Goal: Information Seeking & Learning: Learn about a topic

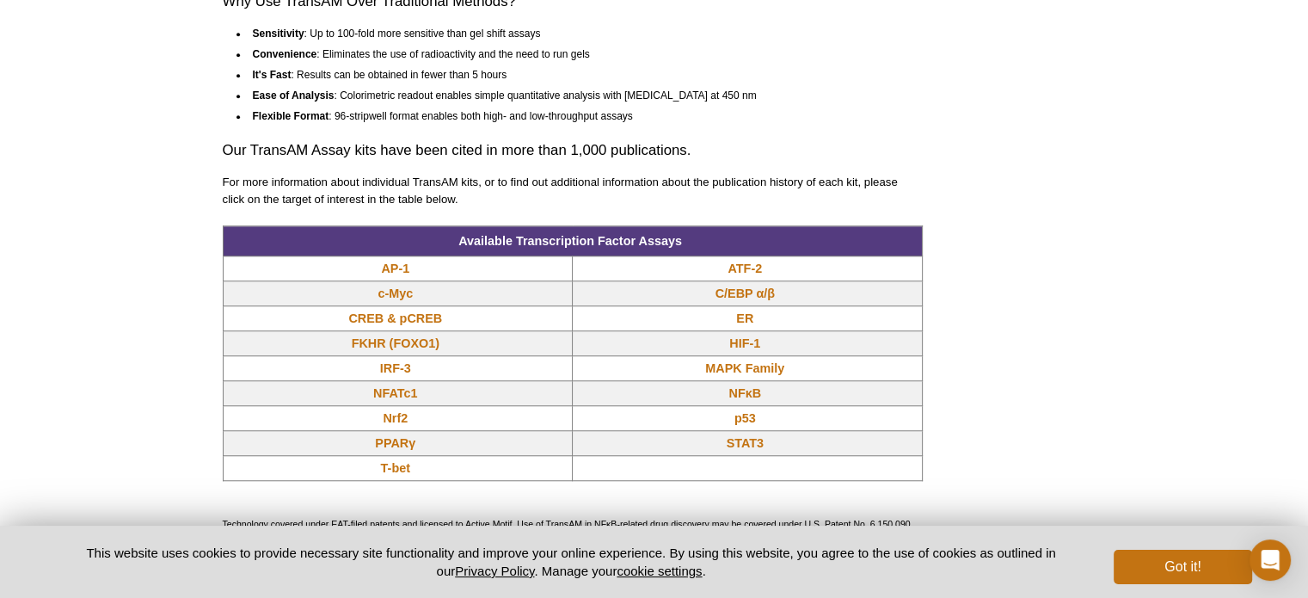
scroll to position [1376, 0]
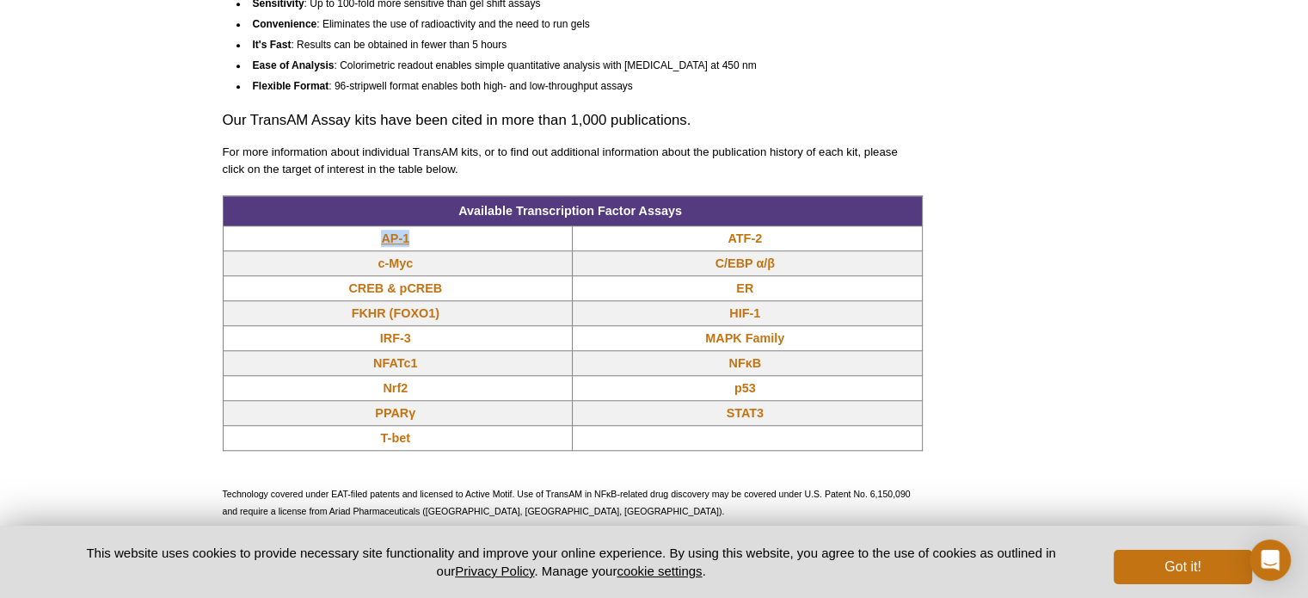
drag, startPoint x: 377, startPoint y: 234, endPoint x: 408, endPoint y: 240, distance: 32.4
click at [408, 240] on td "AP-1" at bounding box center [398, 238] width 350 height 25
copy link "AP-1"
drag, startPoint x: 763, startPoint y: 264, endPoint x: 706, endPoint y: 265, distance: 56.8
click at [706, 265] on td "C/EBP α/β" at bounding box center [748, 263] width 350 height 25
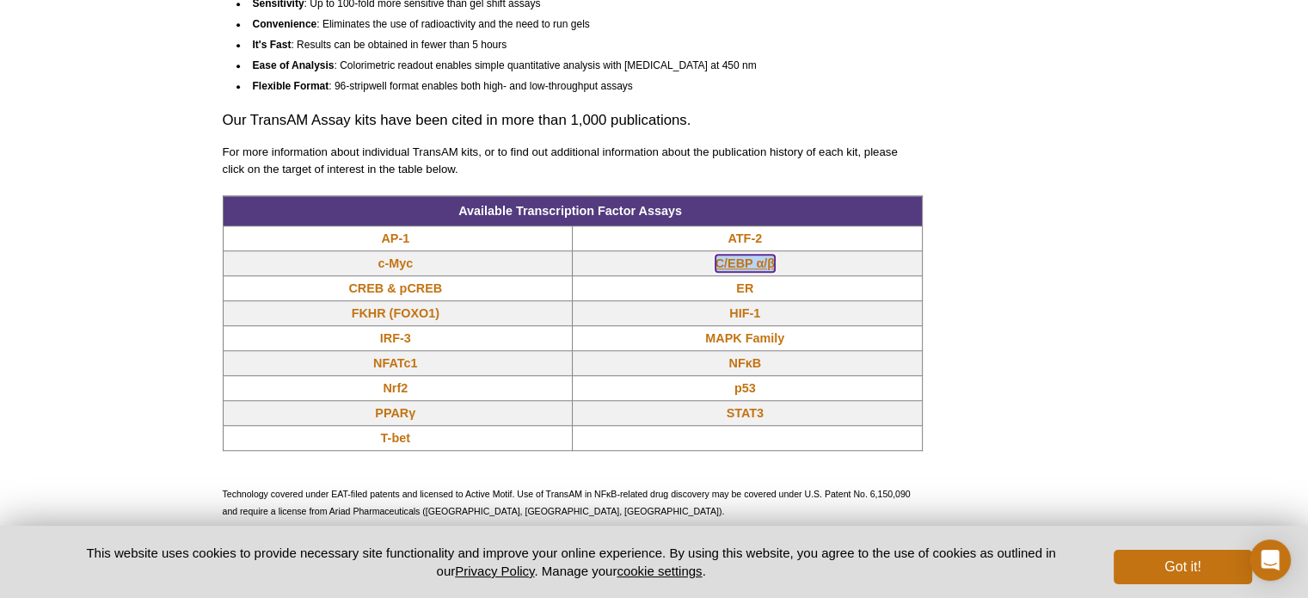
copy link "C/EBP α/β"
drag, startPoint x: 784, startPoint y: 415, endPoint x: 698, endPoint y: 413, distance: 86.0
click at [698, 413] on td "STAT3" at bounding box center [748, 413] width 350 height 25
copy link "STAT3"
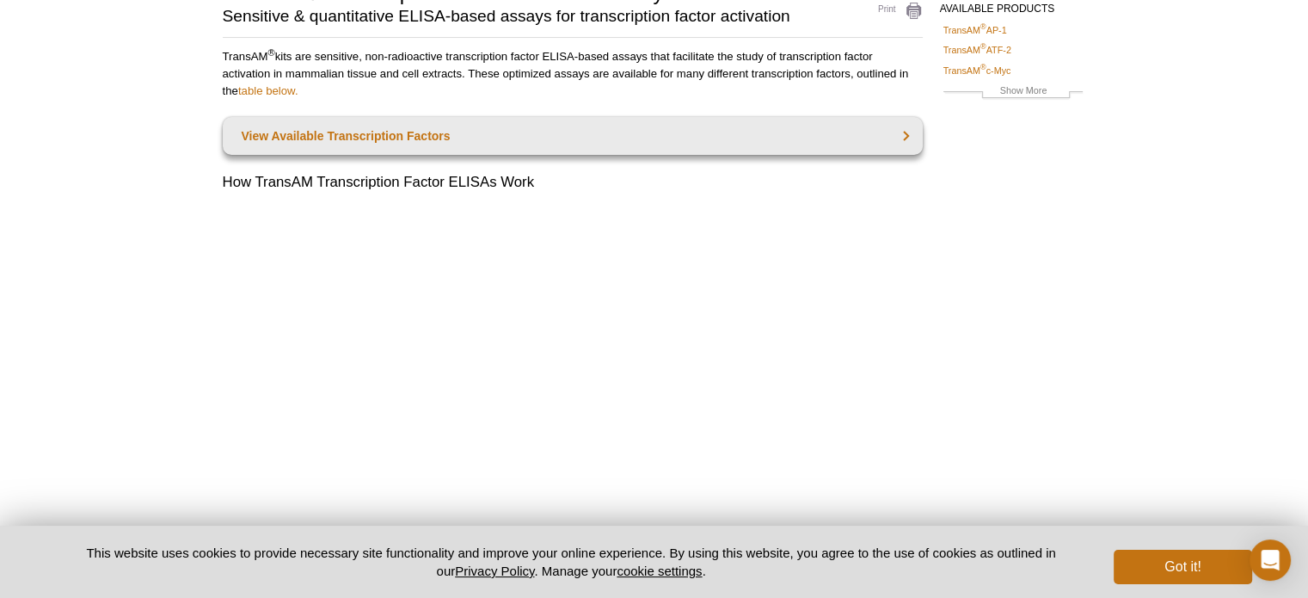
scroll to position [0, 0]
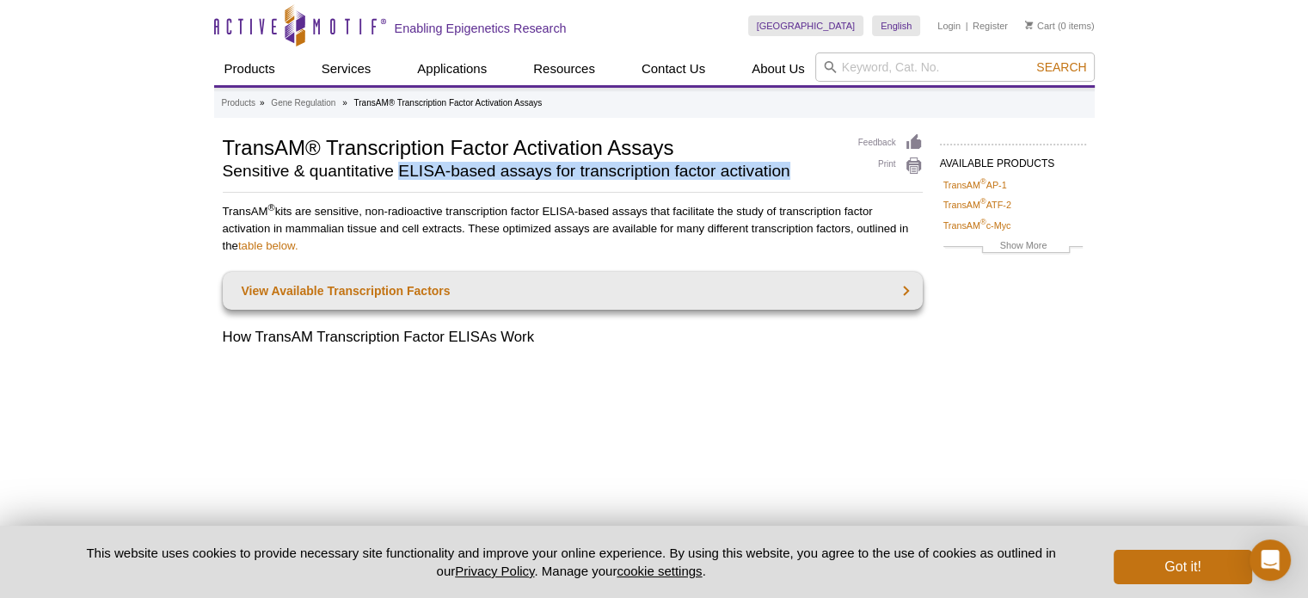
drag, startPoint x: 400, startPoint y: 170, endPoint x: 792, endPoint y: 177, distance: 392.2
click at [792, 177] on h2 "Sensitive & quantitative ELISA-based assays for transcription factor activation" at bounding box center [532, 170] width 618 height 15
copy h2 "ELISA-based assays for transcription factor activation"
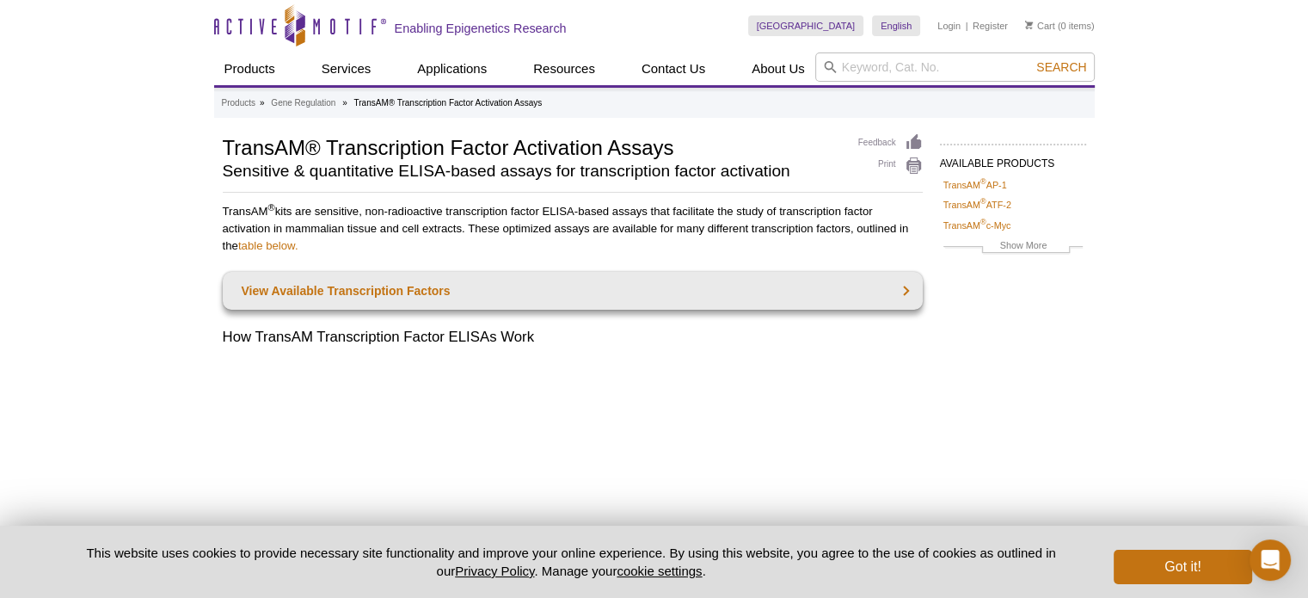
drag, startPoint x: 350, startPoint y: 6, endPoint x: 111, endPoint y: 186, distance: 299.1
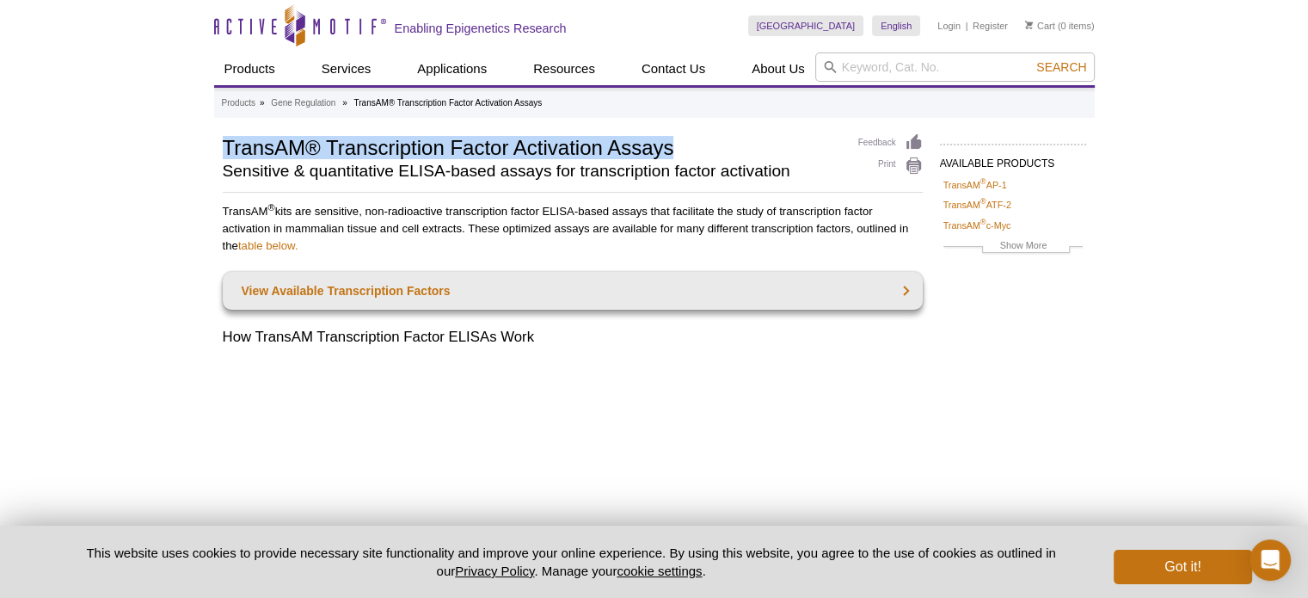
drag, startPoint x: 221, startPoint y: 142, endPoint x: 661, endPoint y: 152, distance: 440.4
copy h1 "TransAM® Transcription Factor Activation Assays"
